Goal: Information Seeking & Learning: Learn about a topic

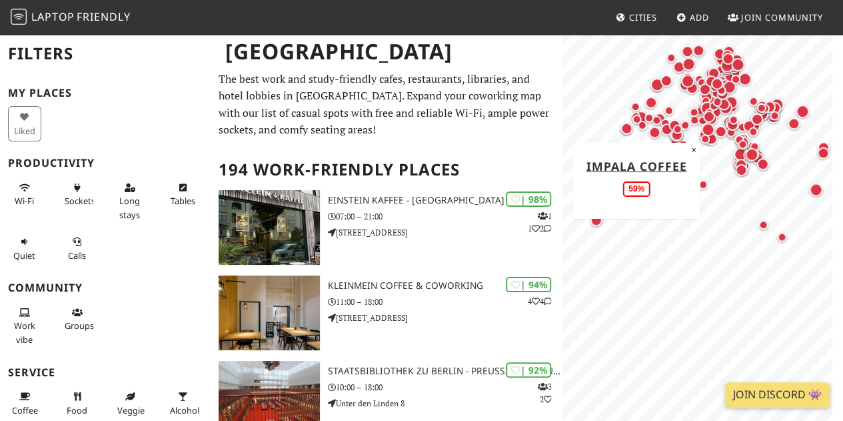
drag, startPoint x: 673, startPoint y: 261, endPoint x: 635, endPoint y: 124, distance: 141.7
click at [635, 124] on div "Map marker" at bounding box center [637, 119] width 16 height 16
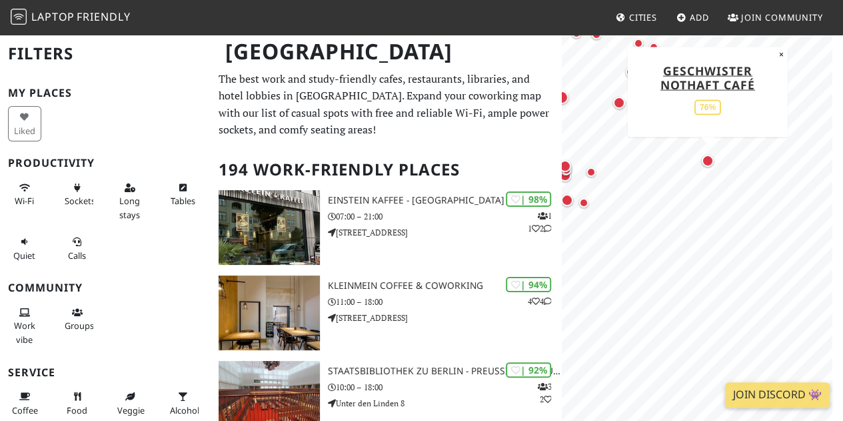
click at [708, 163] on div "Map marker" at bounding box center [708, 161] width 12 height 12
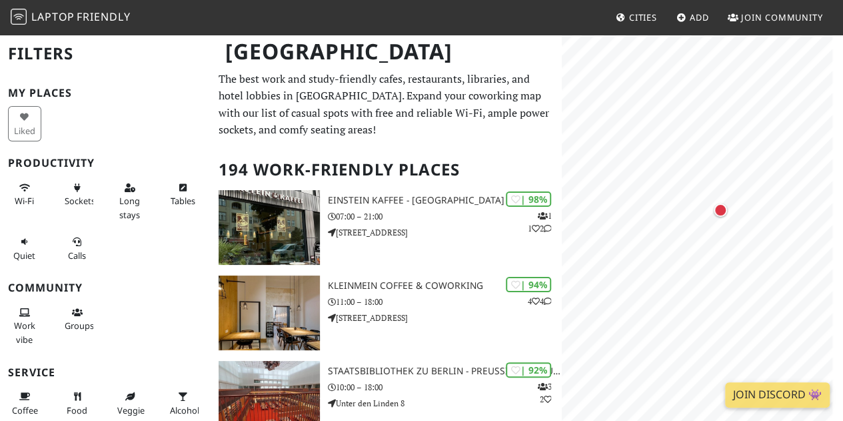
click at [727, 218] on div "Map marker" at bounding box center [720, 210] width 19 height 19
click at [717, 208] on div "Map marker" at bounding box center [720, 209] width 13 height 13
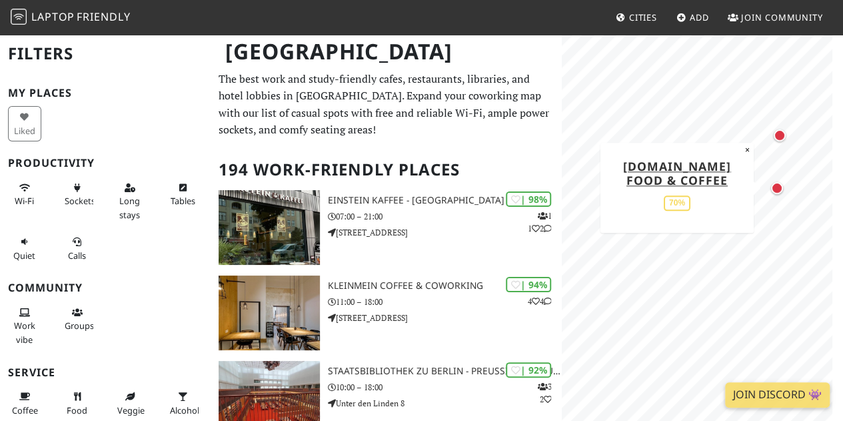
click at [776, 192] on div "Map marker" at bounding box center [777, 188] width 12 height 12
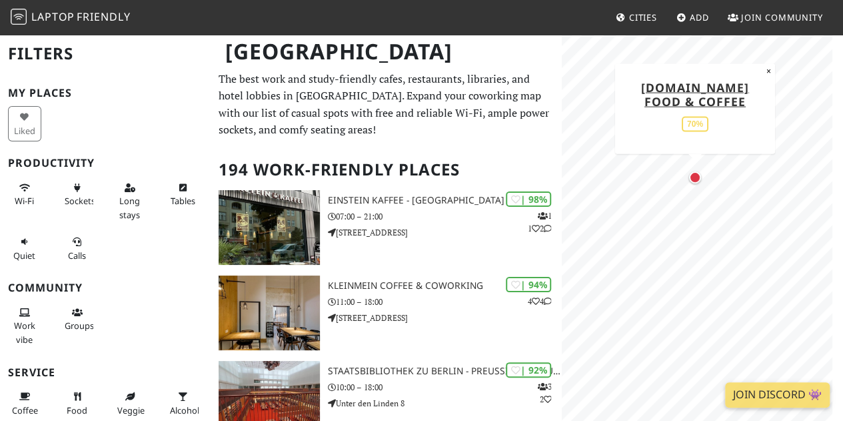
click at [696, 179] on div "Map marker" at bounding box center [695, 177] width 12 height 12
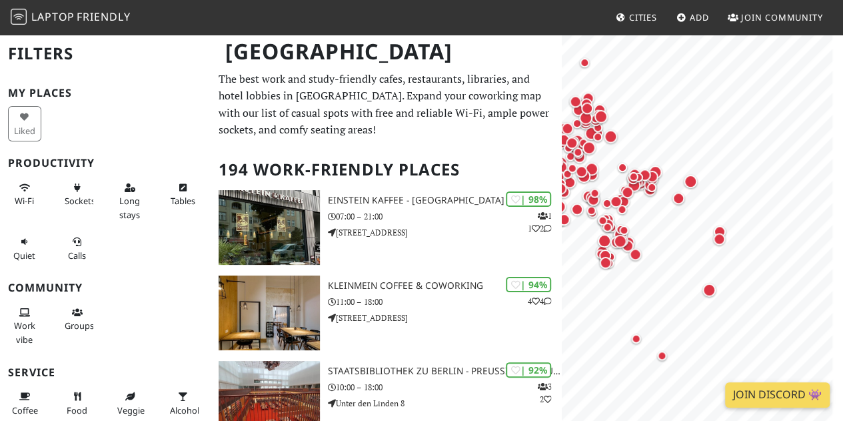
click at [753, 395] on body "Laptop Friendly Cities Add Join Community Berlin Filters My Places Liked Produc…" at bounding box center [421, 210] width 843 height 421
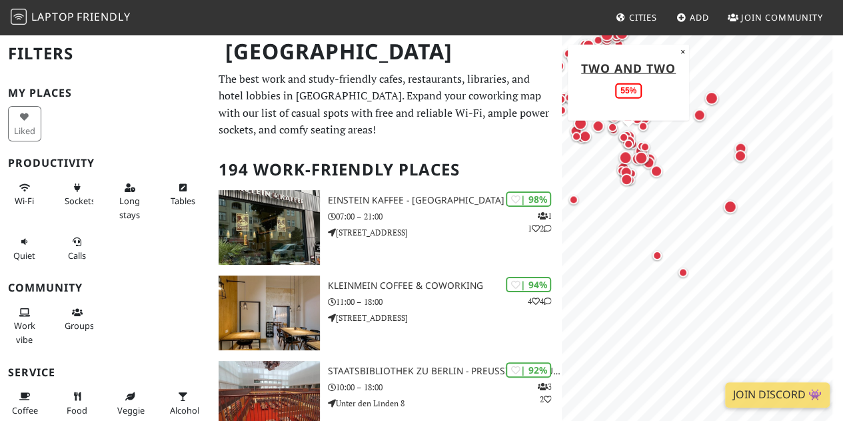
drag, startPoint x: 667, startPoint y: 315, endPoint x: 624, endPoint y: 145, distance: 175.9
click at [624, 145] on div "Map marker" at bounding box center [629, 143] width 16 height 16
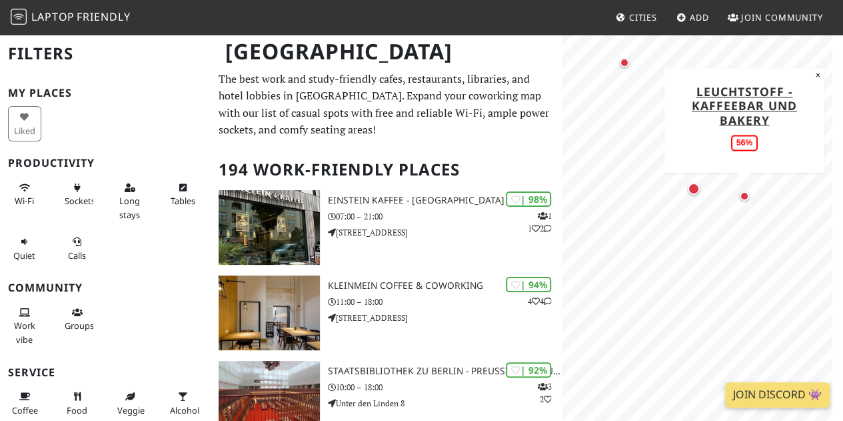
click at [743, 201] on div "Map marker" at bounding box center [745, 196] width 16 height 16
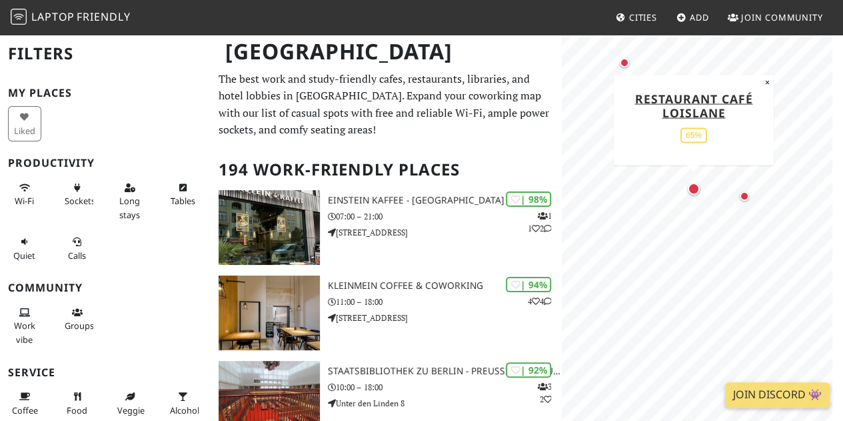
click at [694, 190] on div "Map marker" at bounding box center [694, 189] width 12 height 12
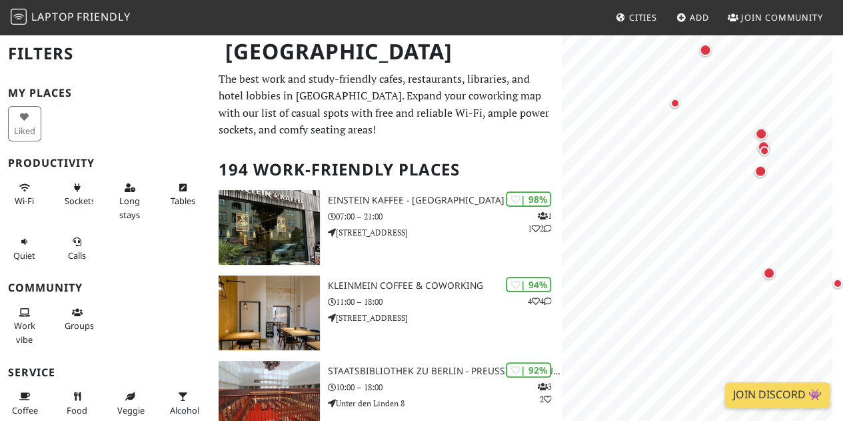
click at [724, 401] on body "Laptop Friendly Cities Add Join Community Berlin Filters My Places Liked Produc…" at bounding box center [421, 210] width 843 height 421
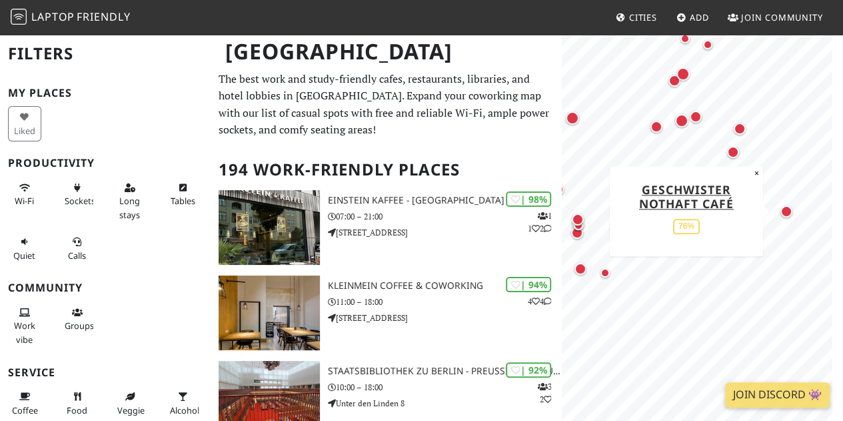
click at [787, 212] on div "Map marker" at bounding box center [787, 211] width 12 height 12
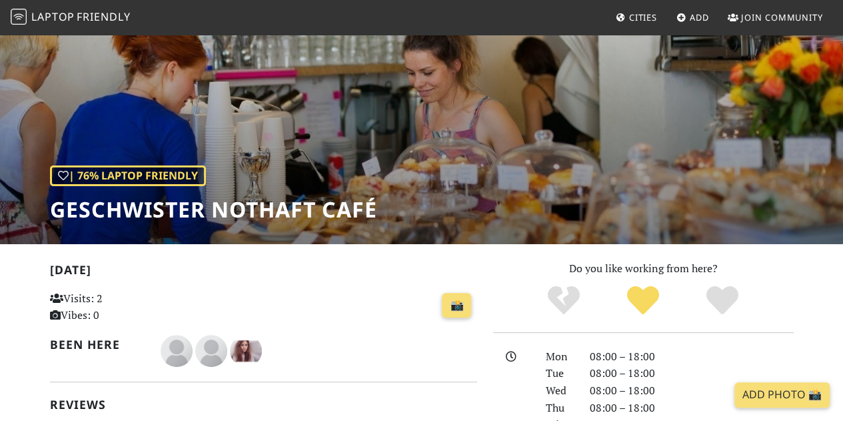
scroll to position [200, 0]
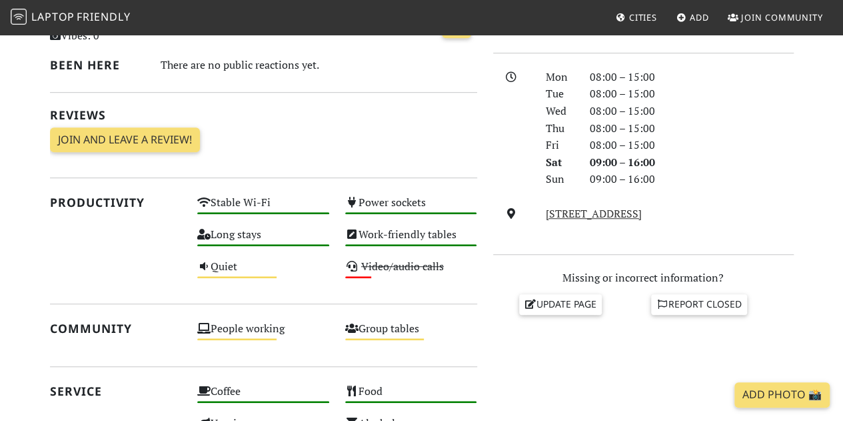
scroll to position [400, 0]
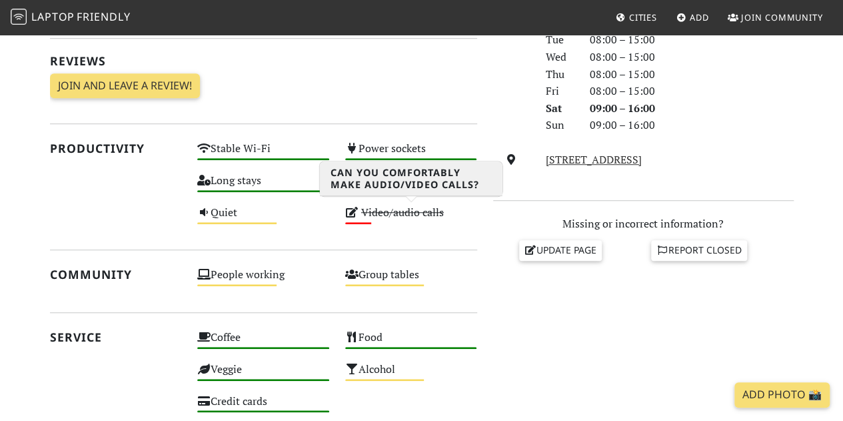
click at [387, 213] on s "Video/audio calls" at bounding box center [402, 212] width 83 height 15
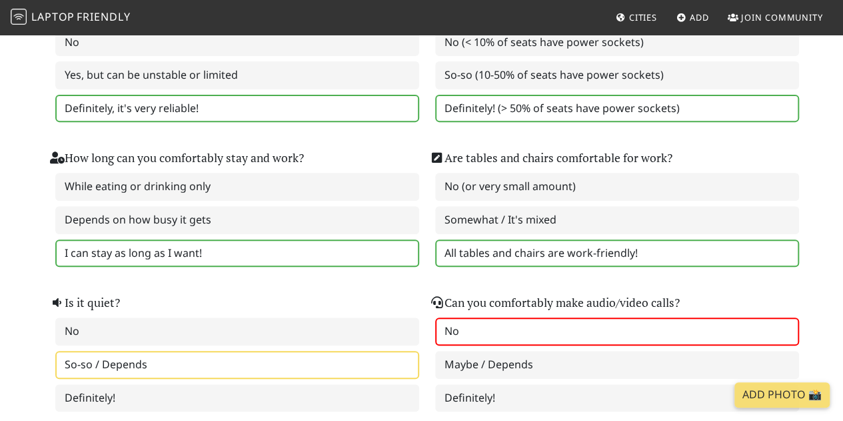
scroll to position [267, 0]
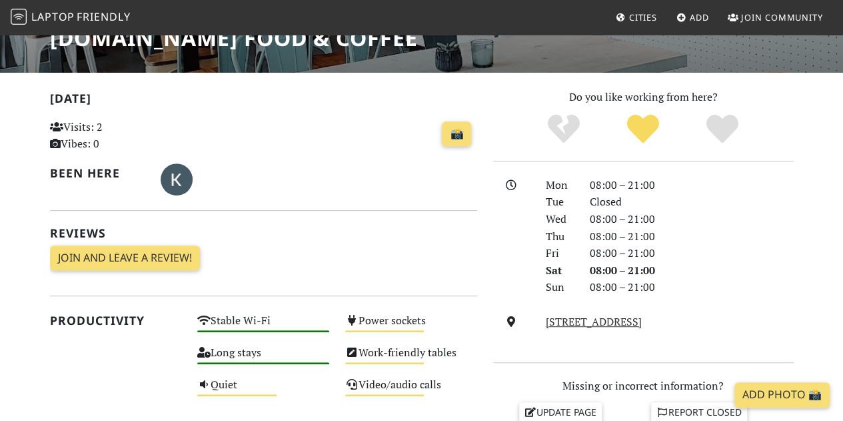
scroll to position [189, 0]
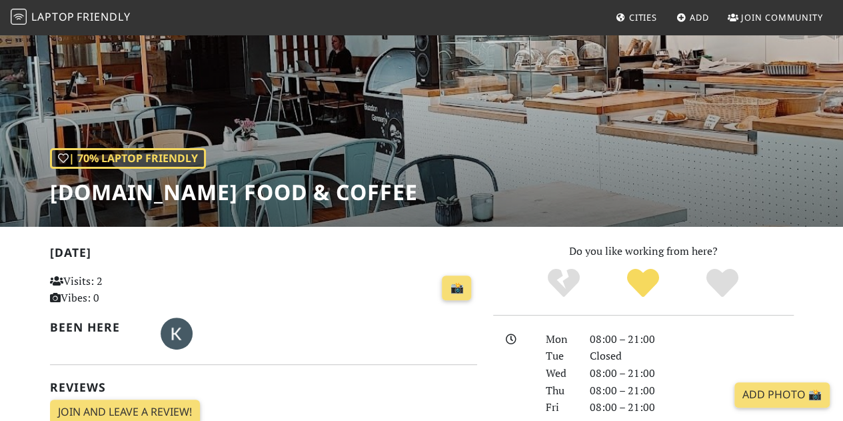
scroll to position [67, 0]
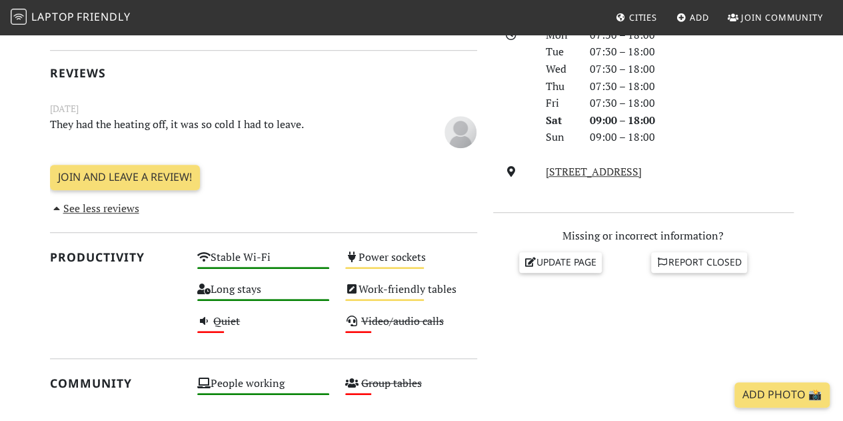
scroll to position [467, 0]
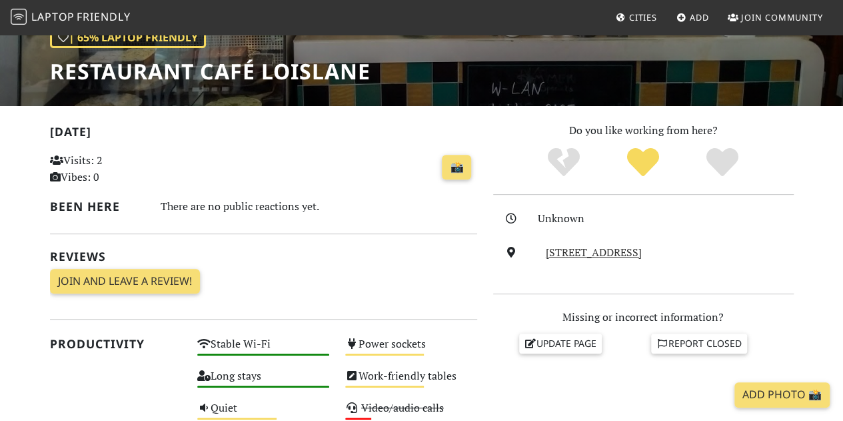
scroll to position [267, 0]
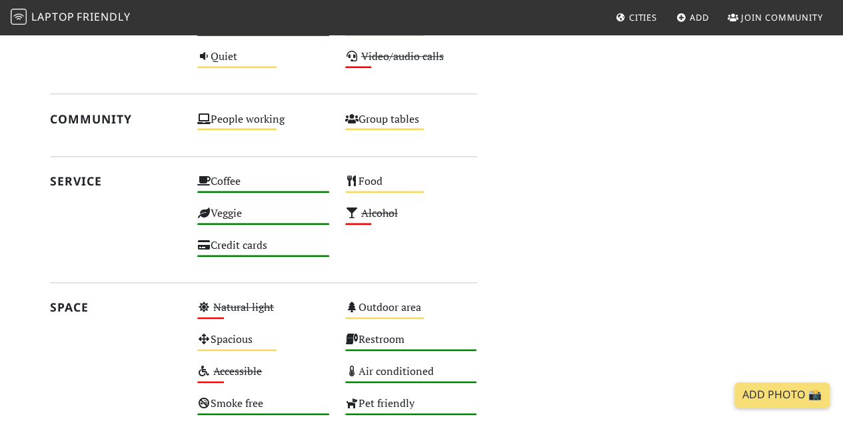
scroll to position [533, 0]
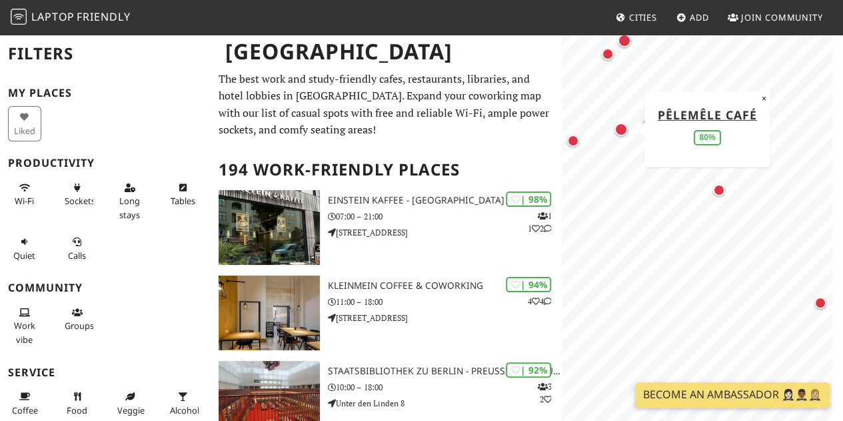
click at [618, 138] on div "Map marker" at bounding box center [621, 129] width 19 height 19
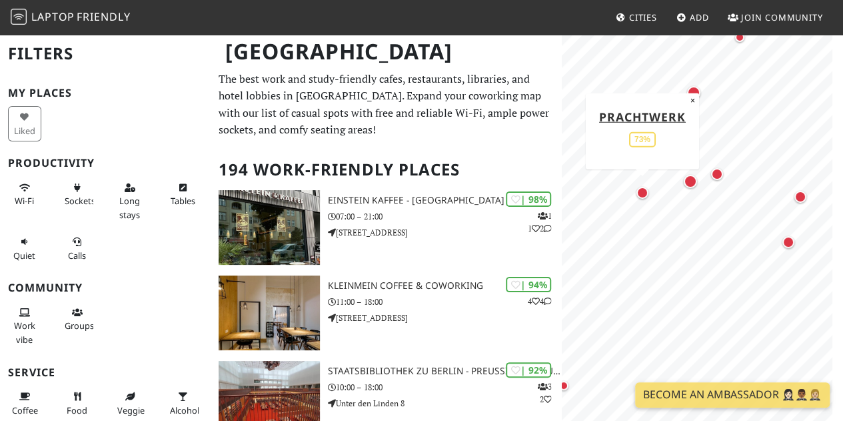
click at [641, 194] on div "Map marker" at bounding box center [643, 193] width 12 height 12
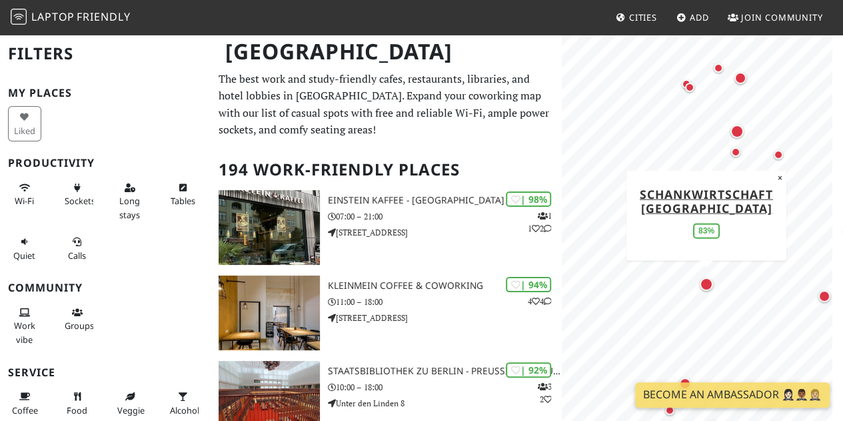
click at [705, 287] on div "Map marker" at bounding box center [706, 283] width 13 height 13
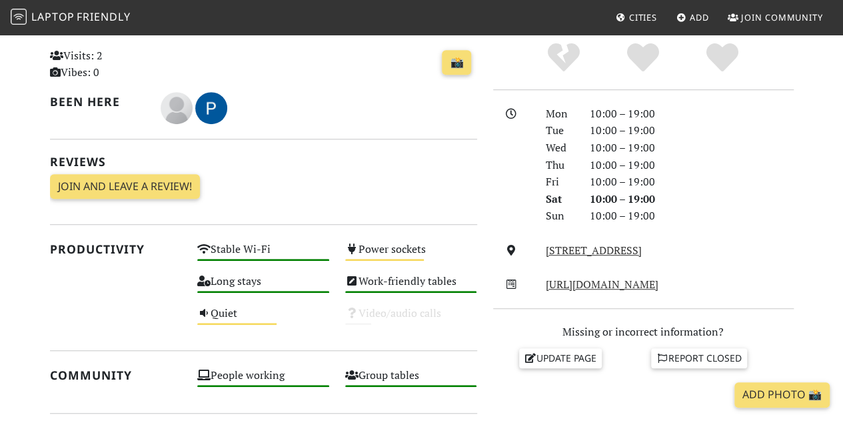
scroll to position [333, 0]
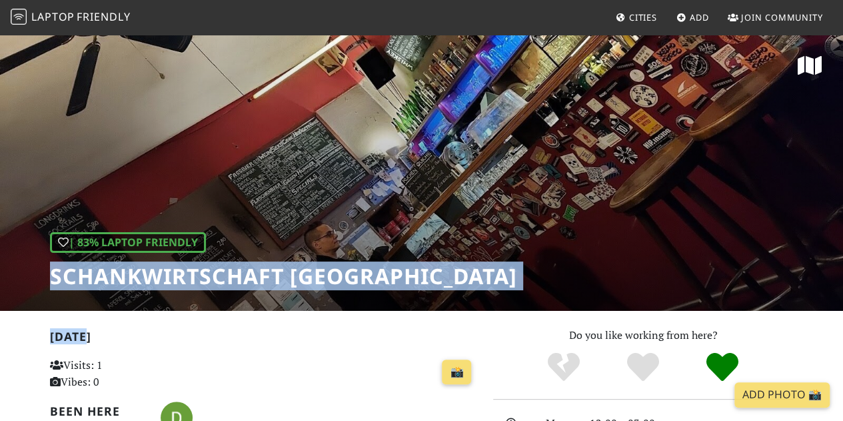
drag, startPoint x: 321, startPoint y: 316, endPoint x: 322, endPoint y: 171, distance: 145.4
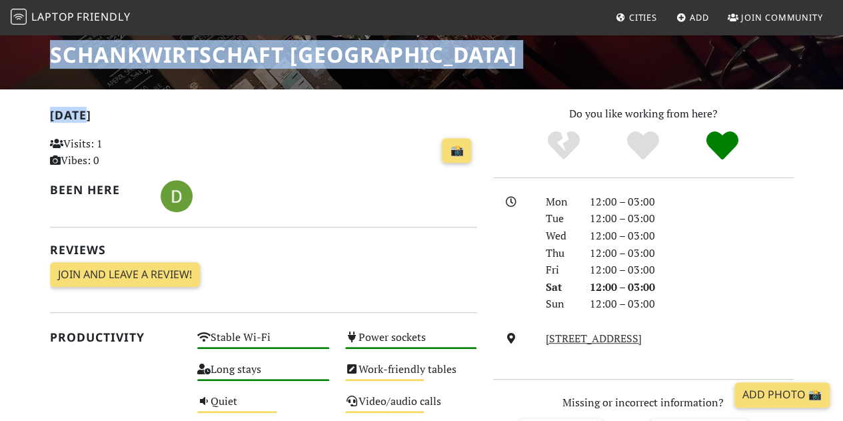
scroll to position [333, 0]
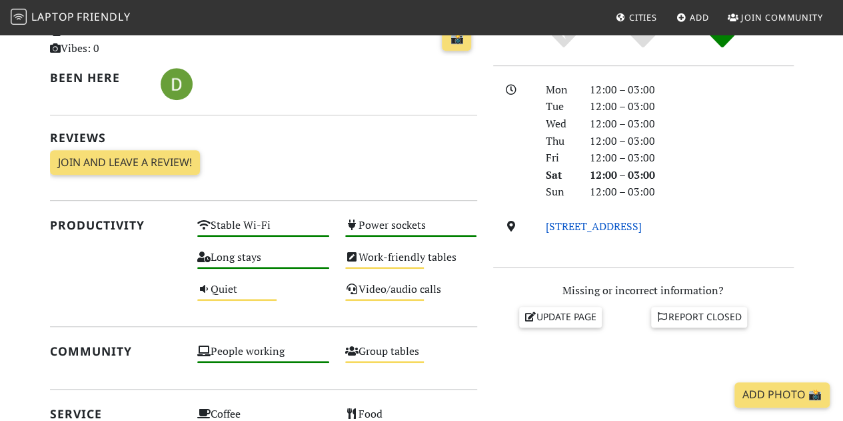
click at [605, 220] on link "Boddinstraße 42/43, 12053, Berlin" at bounding box center [594, 226] width 96 height 15
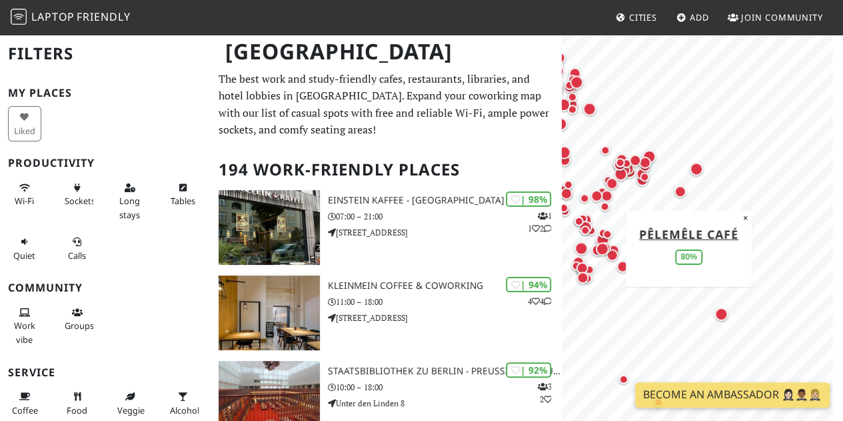
drag, startPoint x: 617, startPoint y: 317, endPoint x: 607, endPoint y: 238, distance: 80.1
click at [607, 239] on div "Map marker" at bounding box center [602, 248] width 19 height 19
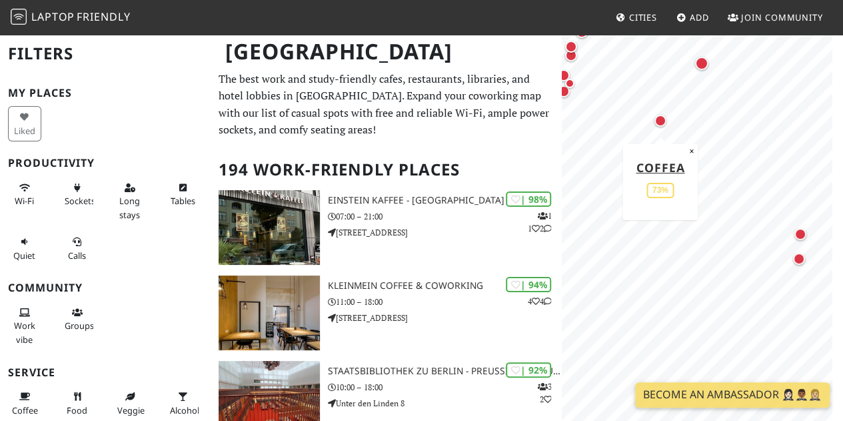
click at [653, 119] on div "Map marker" at bounding box center [660, 120] width 17 height 17
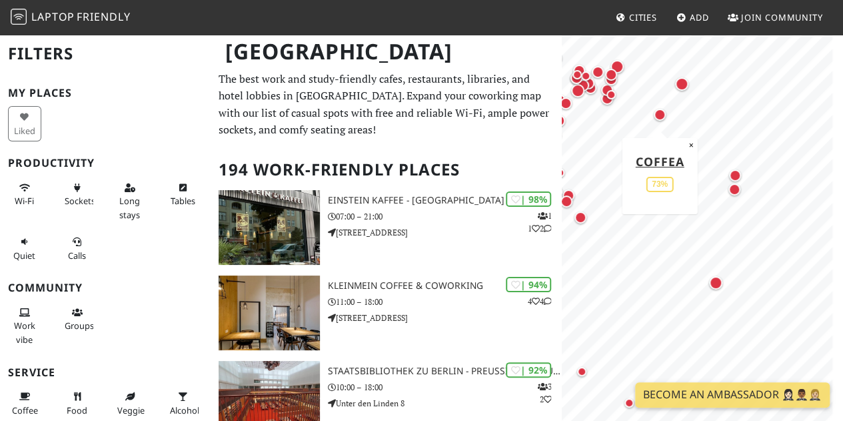
click at [661, 121] on div "Map marker" at bounding box center [659, 114] width 17 height 17
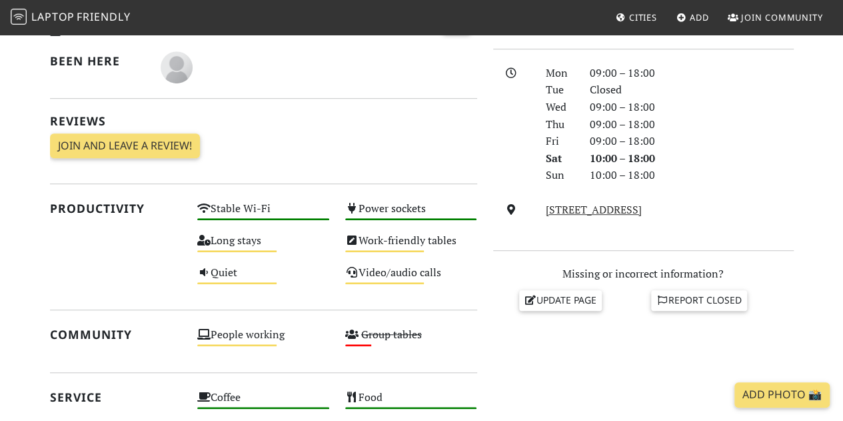
scroll to position [400, 0]
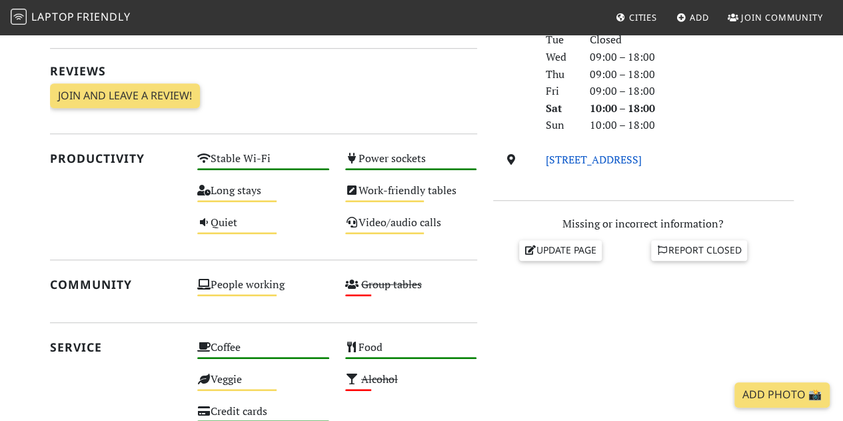
click at [557, 159] on link "[STREET_ADDRESS]" at bounding box center [594, 159] width 96 height 15
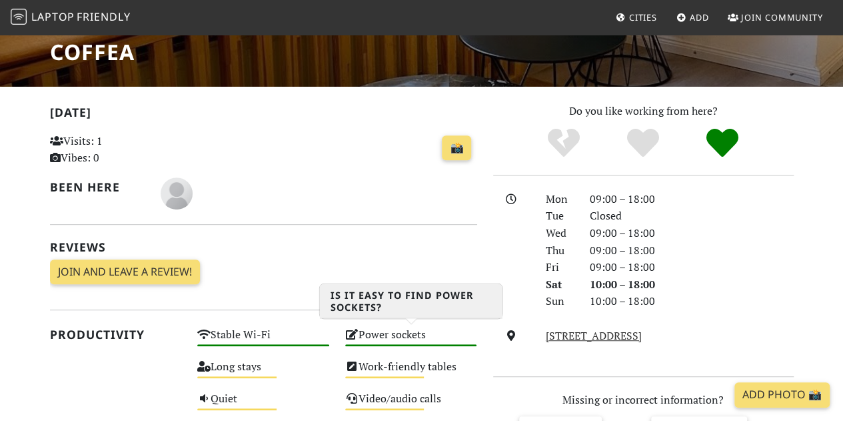
scroll to position [133, 0]
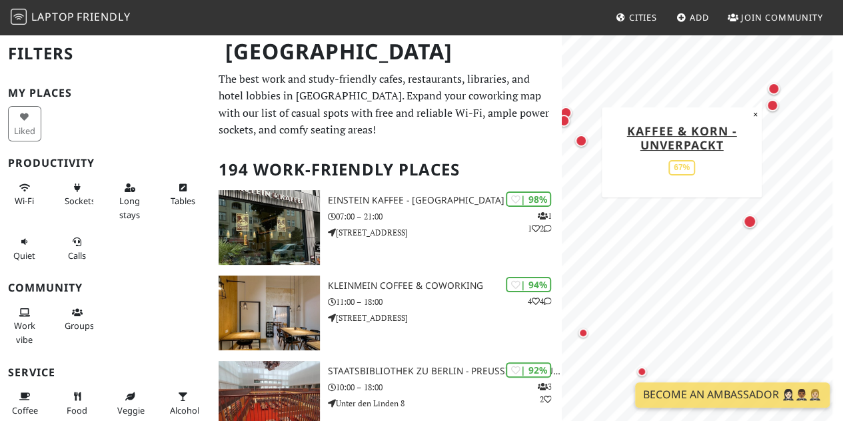
click at [773, 88] on div "Map marker" at bounding box center [774, 89] width 12 height 12
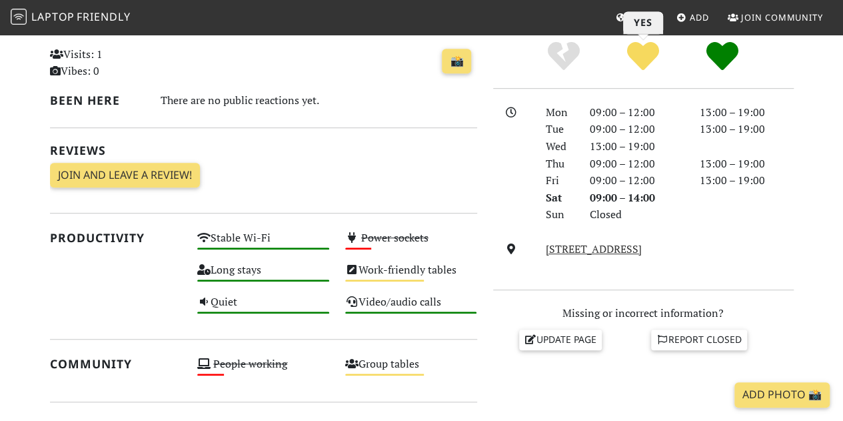
scroll to position [200, 0]
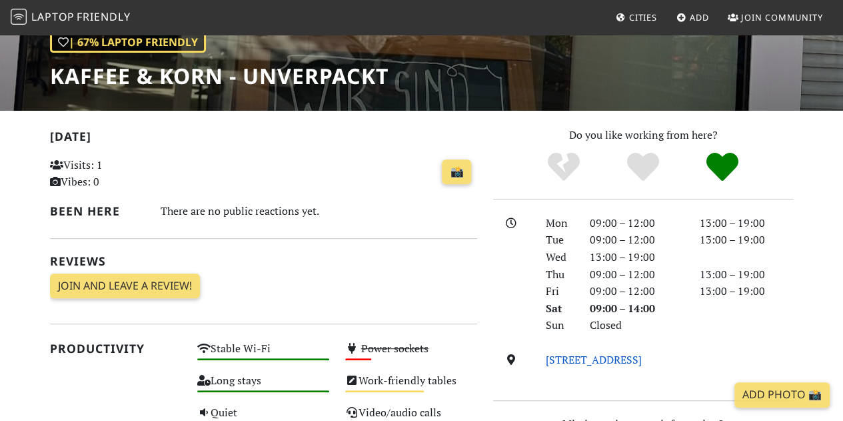
click at [628, 357] on link "Treskowallee 88, 10318, Berlin" at bounding box center [594, 359] width 96 height 15
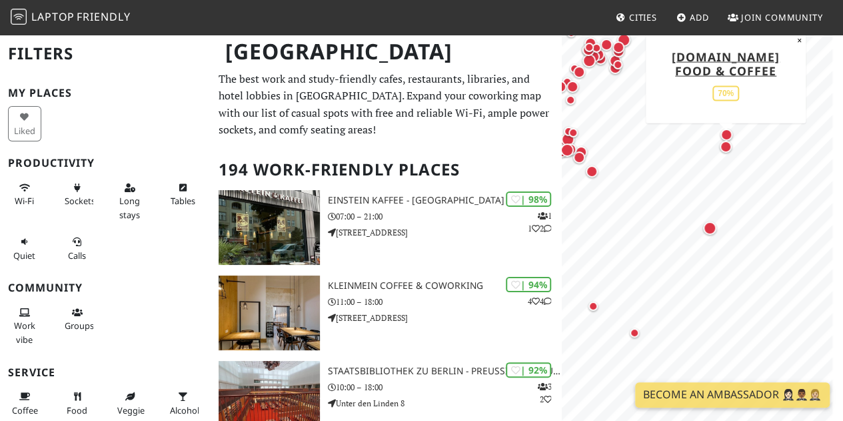
click at [727, 147] on div "Map marker" at bounding box center [726, 147] width 12 height 12
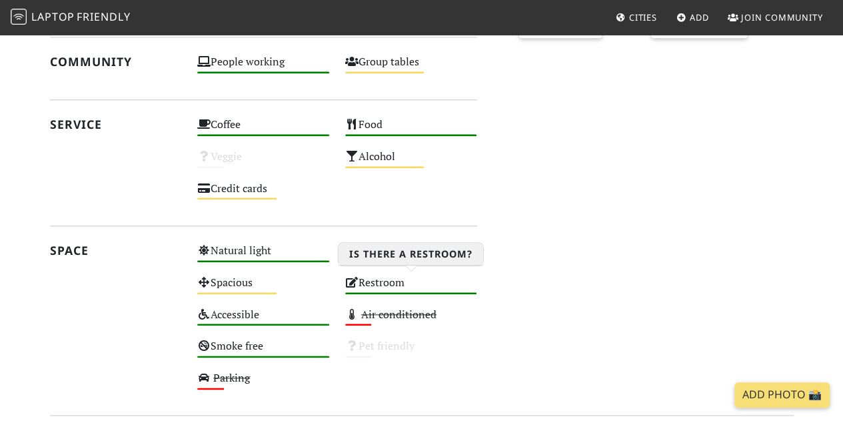
scroll to position [667, 0]
